Goal: Task Accomplishment & Management: Use online tool/utility

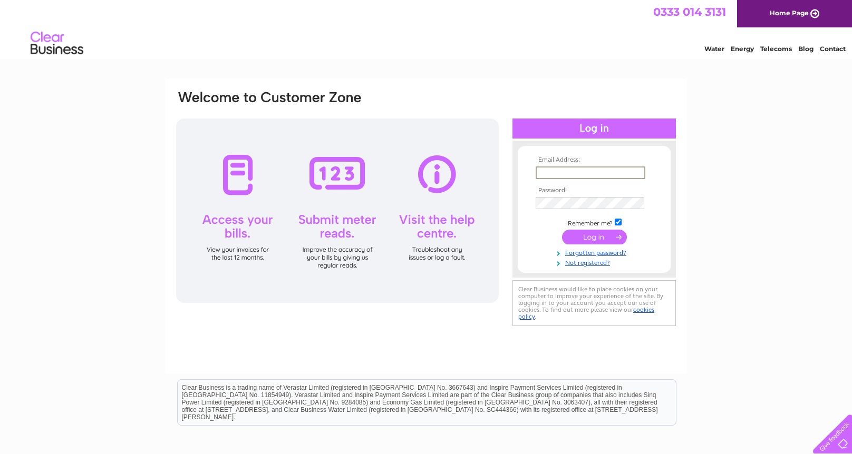
type input "admin@greendalecarsales.co.uk"
click at [601, 235] on input "submit" at bounding box center [594, 237] width 65 height 15
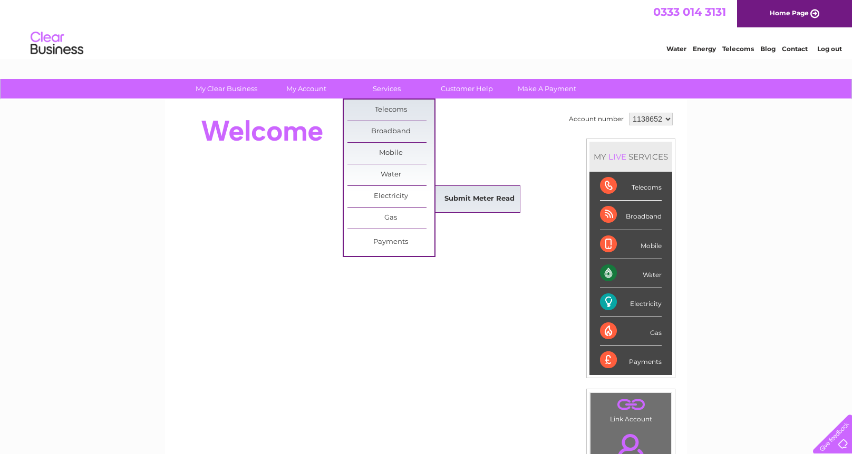
click at [470, 197] on link "Submit Meter Read" at bounding box center [479, 199] width 87 height 21
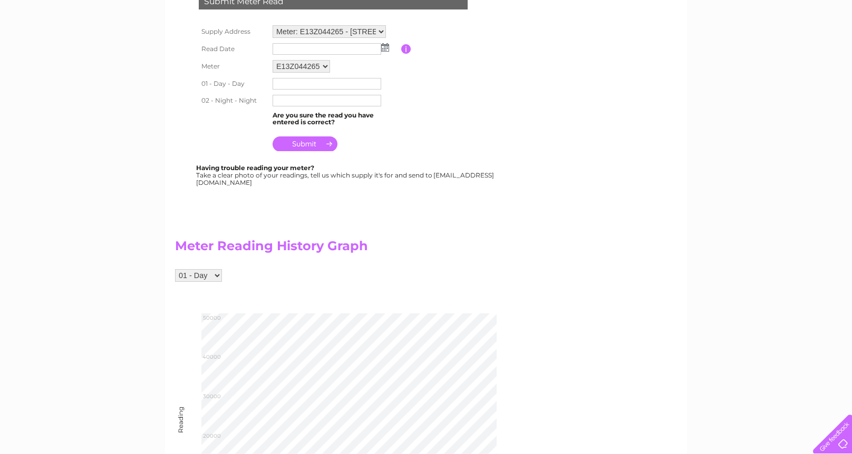
scroll to position [196, 0]
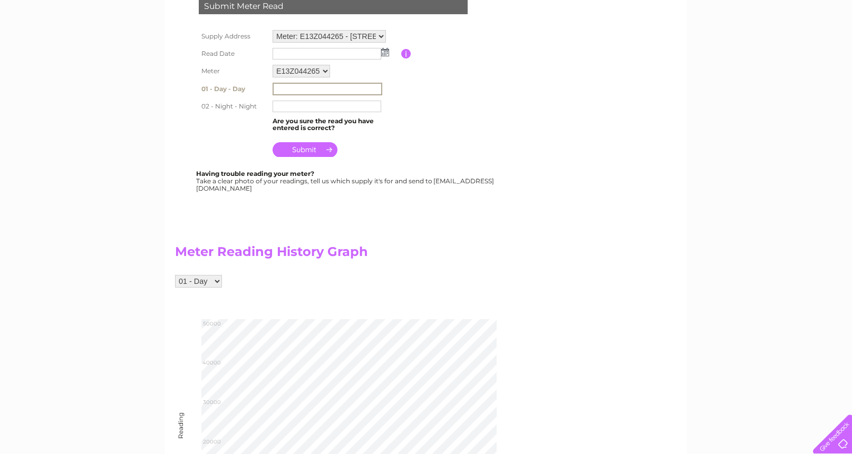
click at [287, 83] on input "text" at bounding box center [328, 89] width 110 height 13
click at [385, 52] on img at bounding box center [385, 52] width 8 height 8
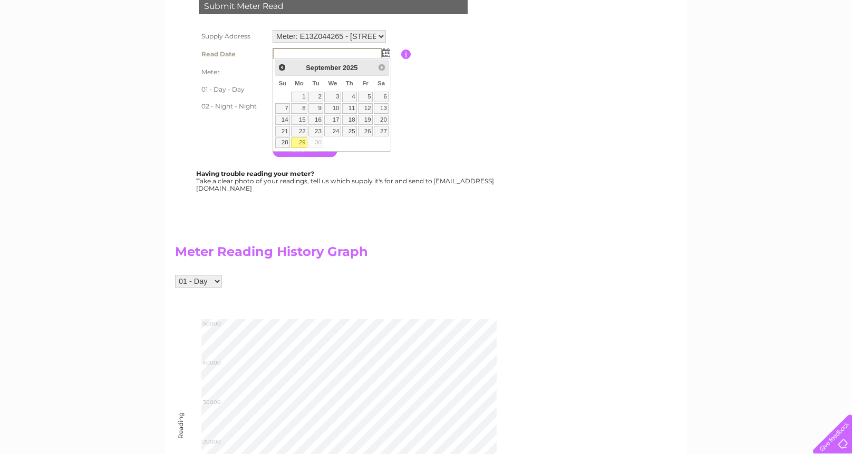
click at [299, 142] on link "29" at bounding box center [299, 143] width 16 height 11
type input "[DATE]"
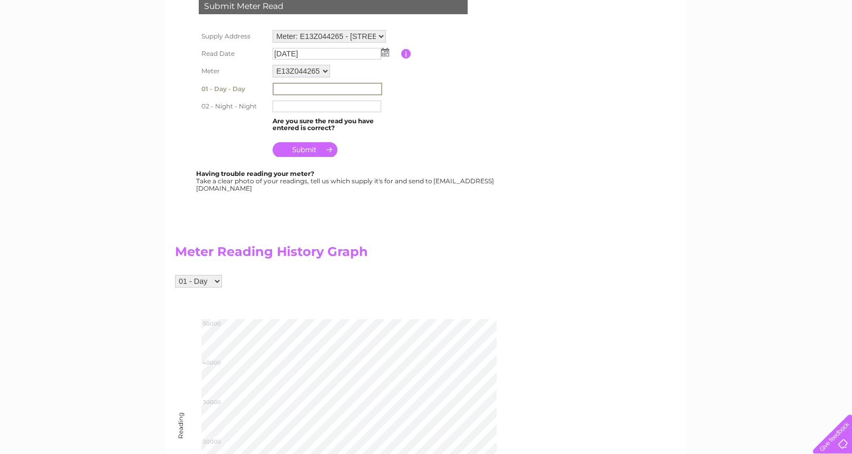
click at [296, 84] on input "text" at bounding box center [328, 89] width 110 height 13
type input "47160"
click at [296, 103] on input "text" at bounding box center [327, 107] width 109 height 12
type input "8962"
click at [441, 161] on div "Submit Meter Read Supply Address Meter: E13Z044265 - [STREET_ADDRESS] Read Date…" at bounding box center [335, 90] width 321 height 205
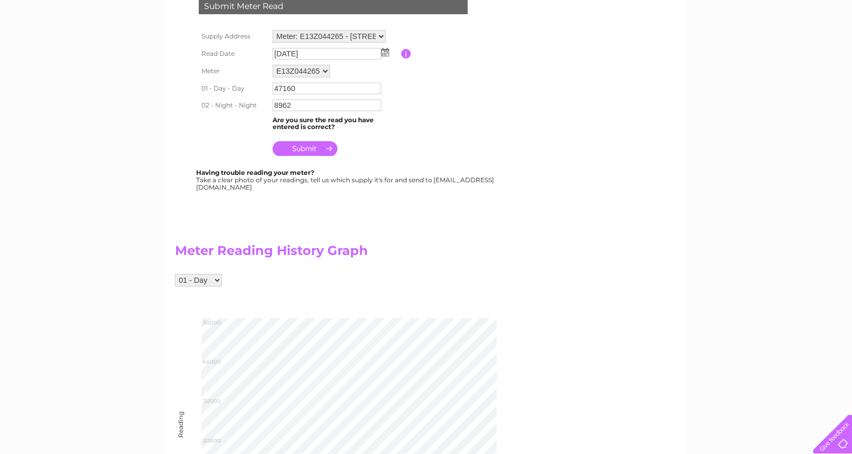
click at [324, 147] on input "submit" at bounding box center [305, 148] width 65 height 15
